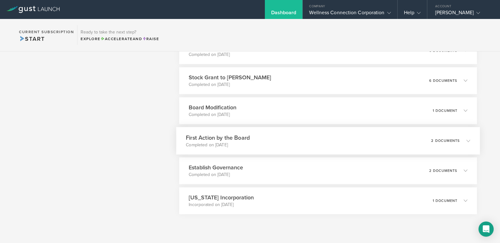
scroll to position [3273, 0]
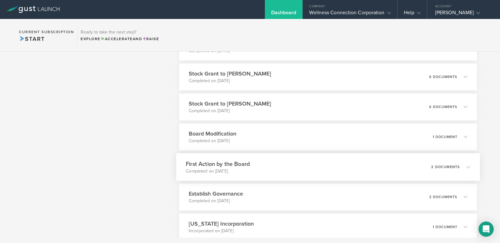
click at [237, 164] on h3 "First Action by the Board" at bounding box center [218, 163] width 64 height 9
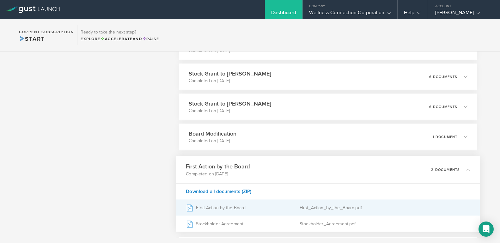
click at [320, 210] on div "First_Action_by_the_Board.pdf" at bounding box center [384, 208] width 171 height 16
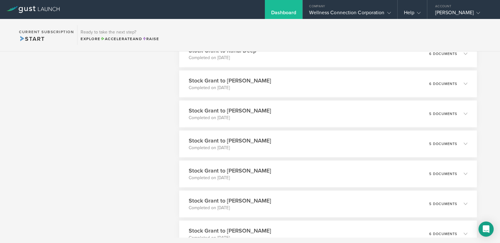
scroll to position [2585, 0]
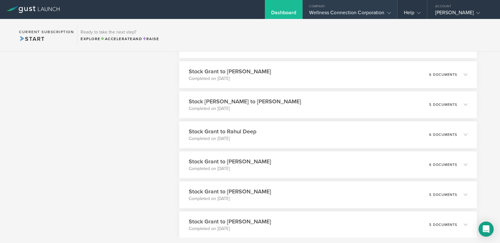
click at [349, 13] on div "Wellness Connection Corporation" at bounding box center [349, 13] width 81 height 9
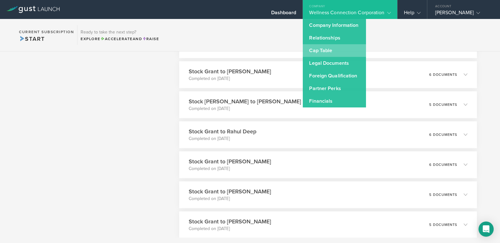
click at [325, 46] on link "Cap Table" at bounding box center [334, 50] width 63 height 13
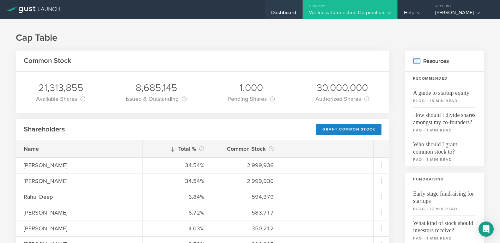
click at [280, 12] on div "Dashboard" at bounding box center [283, 13] width 25 height 9
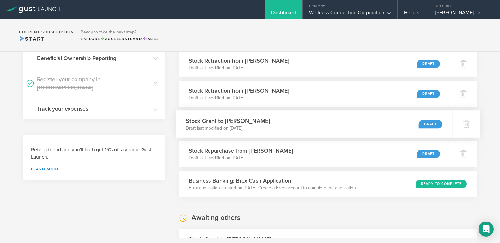
scroll to position [189, 0]
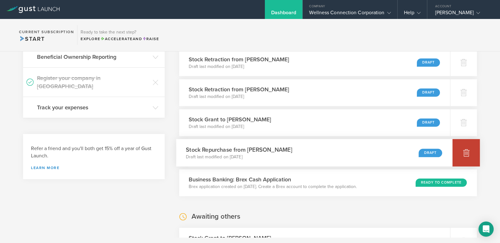
click at [464, 152] on icon at bounding box center [466, 153] width 7 height 6
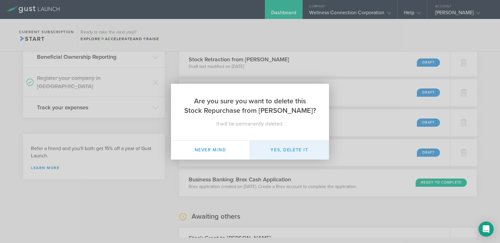
click at [292, 148] on button "Yes, delete it" at bounding box center [289, 150] width 79 height 19
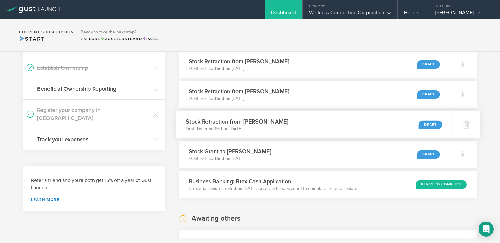
scroll to position [1, 0]
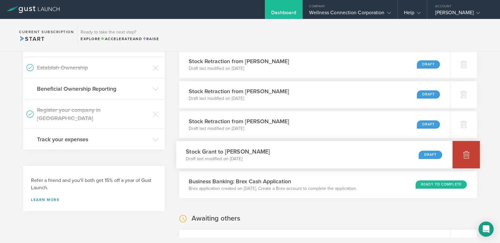
click at [462, 153] on div at bounding box center [465, 154] width 27 height 27
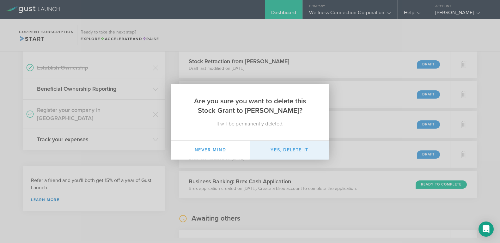
click at [300, 146] on button "Yes, delete it" at bounding box center [289, 150] width 79 height 19
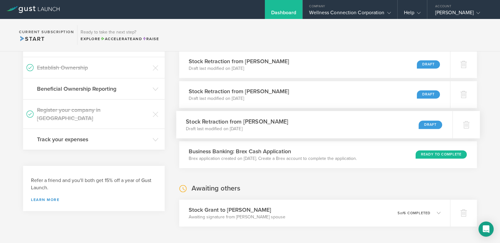
click at [254, 123] on h3 "Stock Retraction from [PERSON_NAME]" at bounding box center [237, 121] width 102 height 9
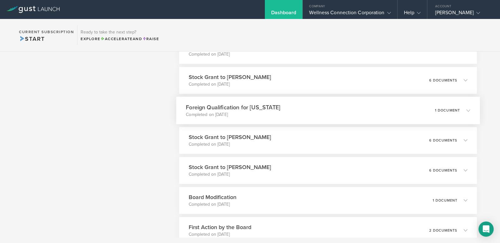
scroll to position [3147, 0]
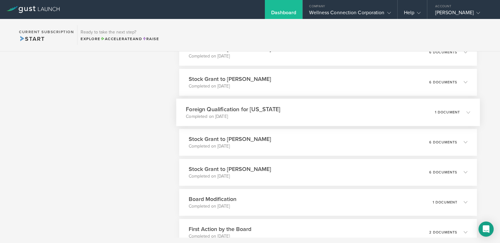
click at [258, 107] on h3 "Foreign Qualification for [US_STATE]" at bounding box center [233, 109] width 94 height 9
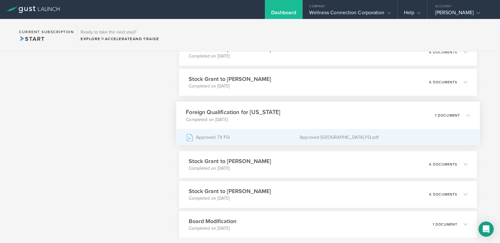
click at [228, 135] on div "Approved TX FQ" at bounding box center [243, 137] width 114 height 16
